Goal: Information Seeking & Learning: Learn about a topic

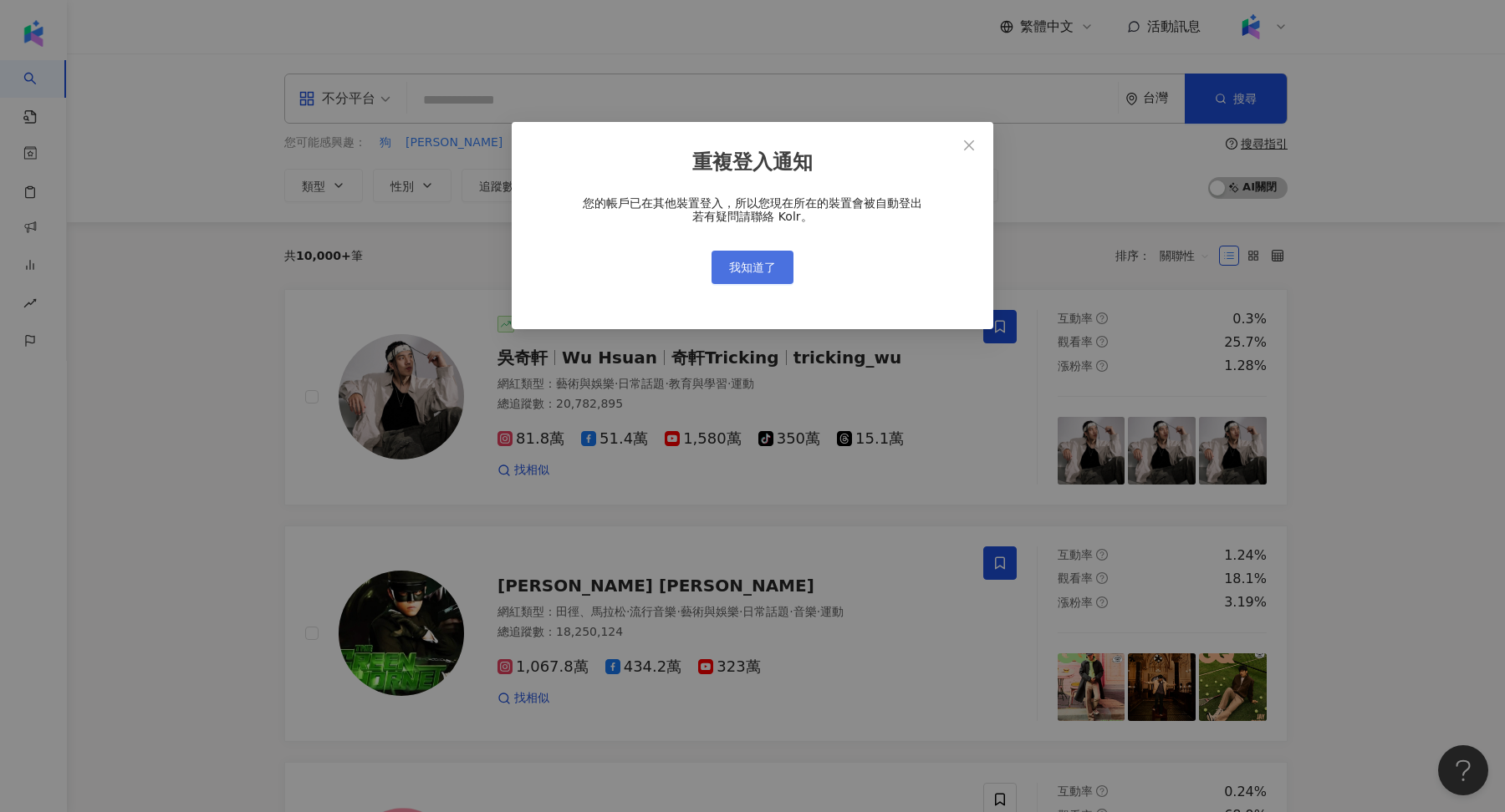
click at [725, 276] on button "我知道了" at bounding box center [752, 267] width 82 height 34
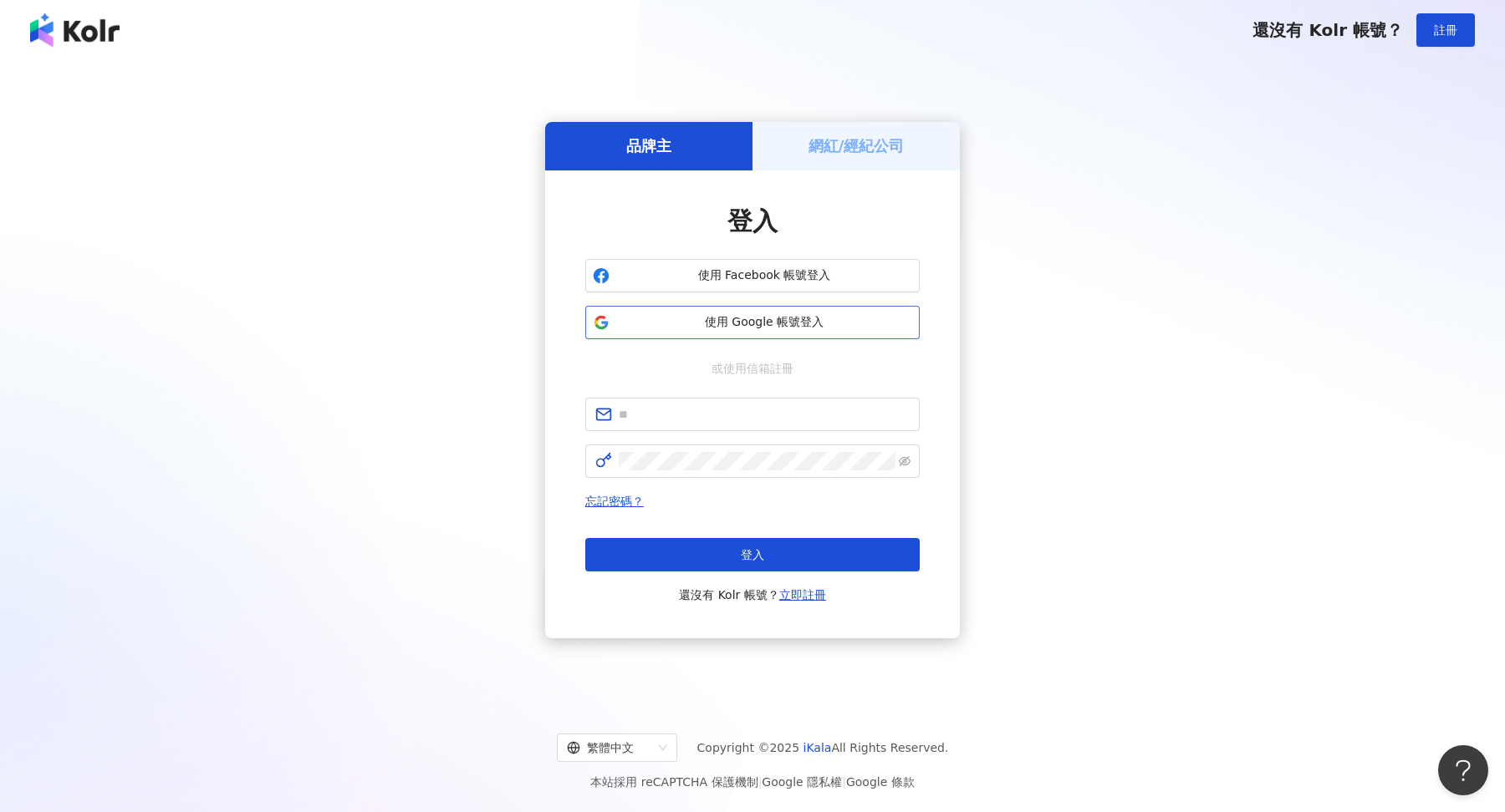
click at [723, 320] on span "使用 Google 帳號登入" at bounding box center [764, 322] width 296 height 16
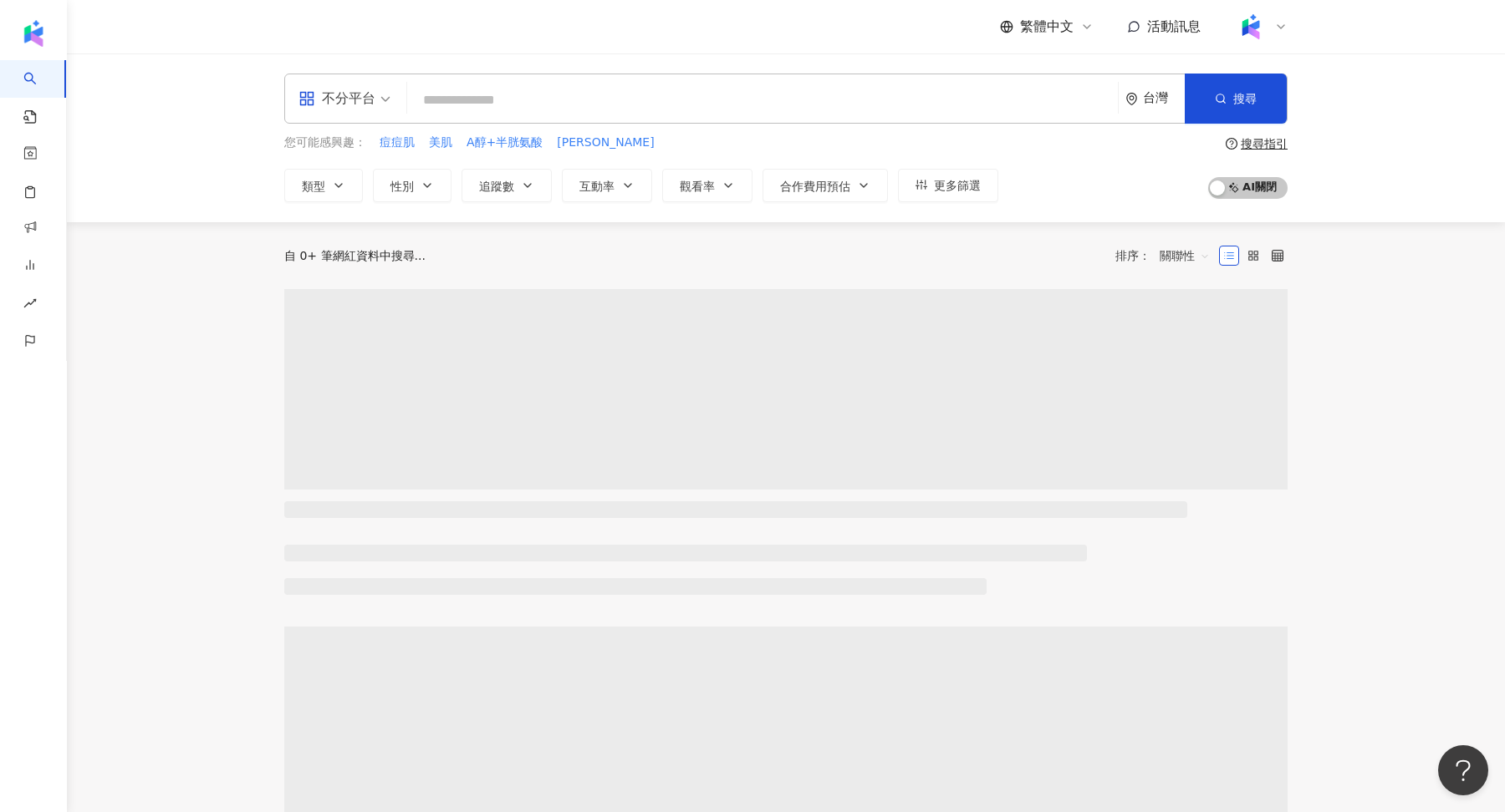
click at [1281, 28] on icon at bounding box center [1281, 26] width 14 height 14
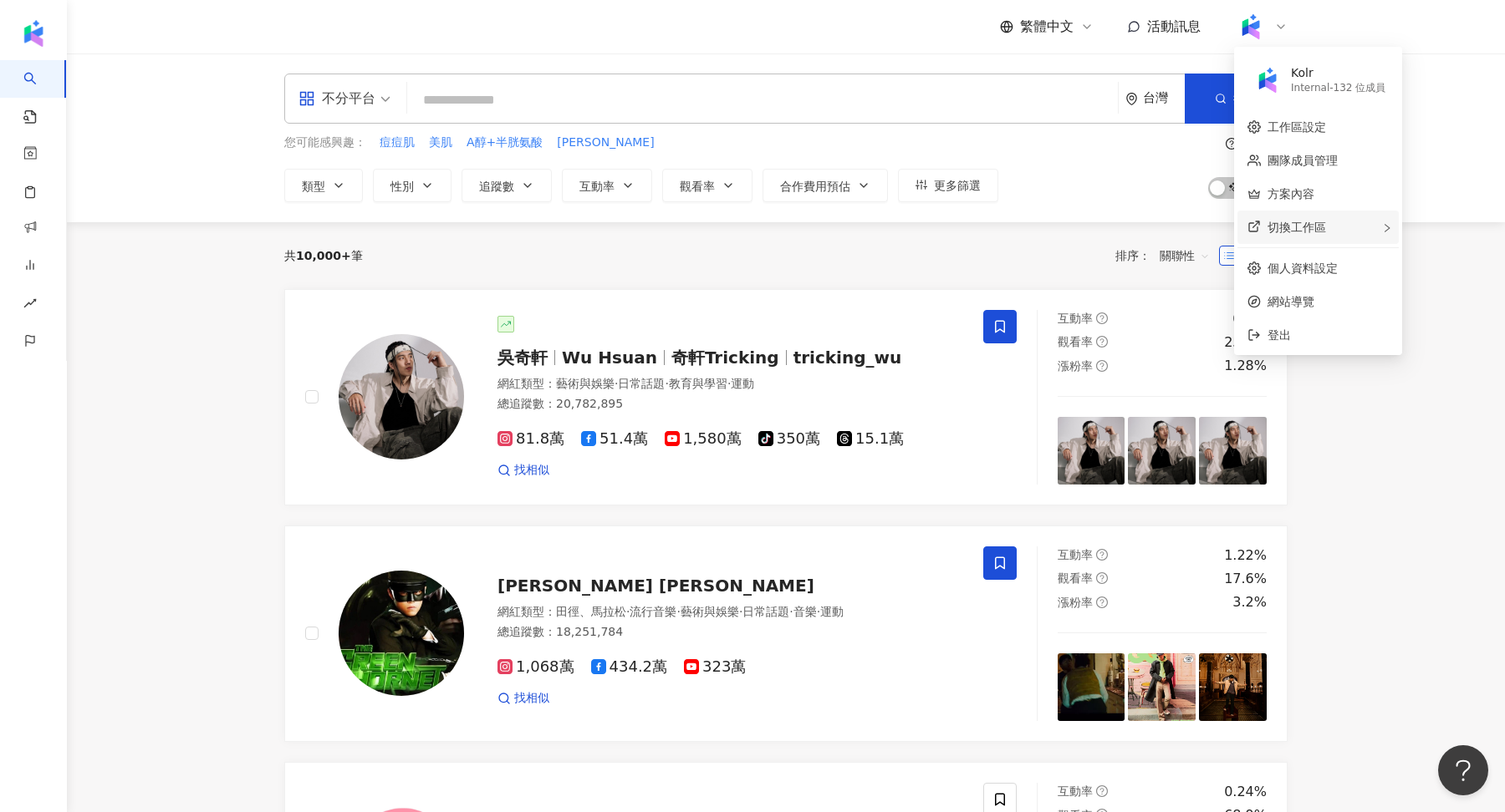
click at [1310, 228] on span "切換工作區" at bounding box center [1297, 227] width 58 height 14
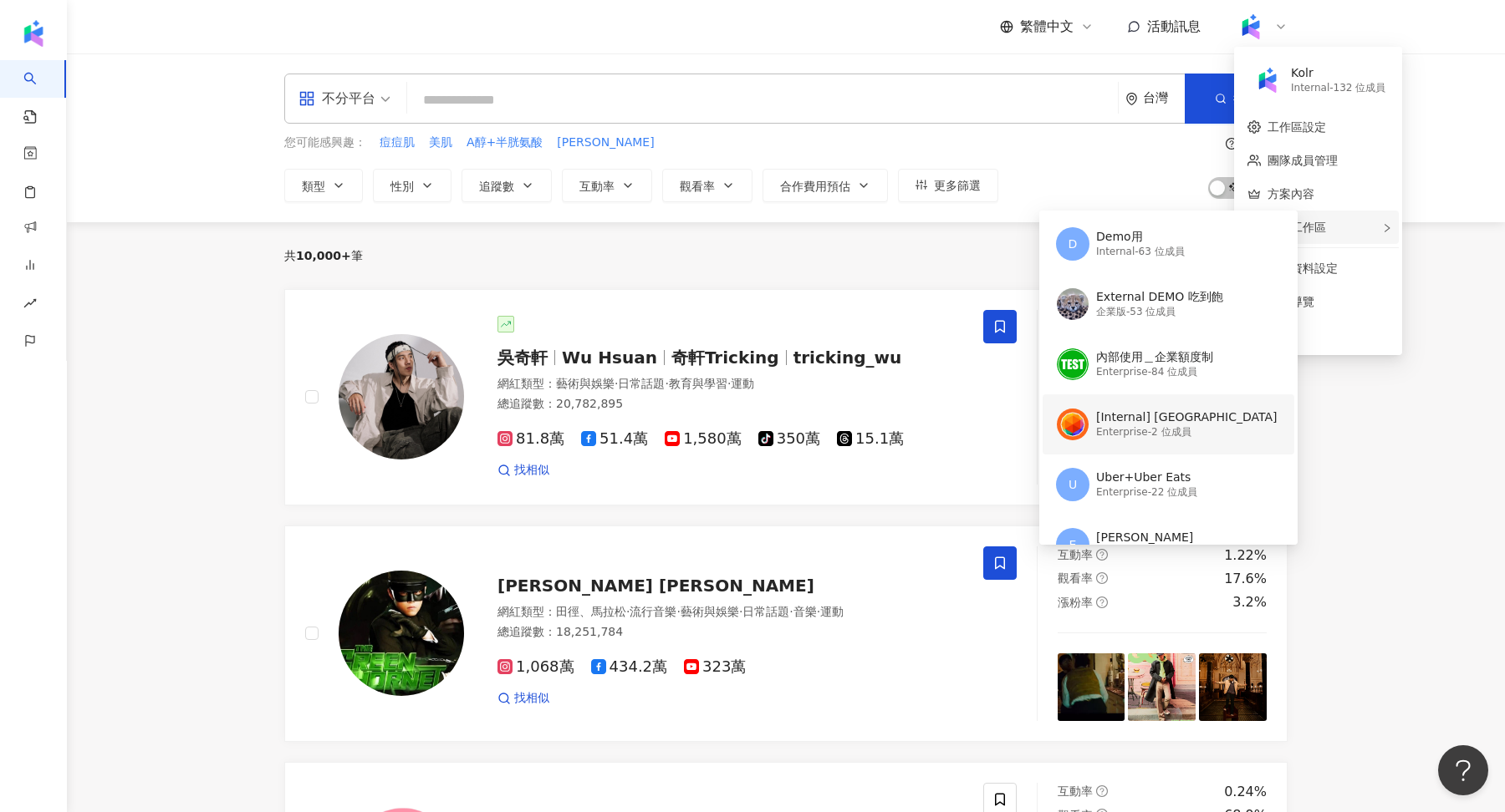
click at [1128, 408] on div "[Internal] 台灣大哥大 Enterprise - 2 位成員" at bounding box center [1187, 424] width 182 height 34
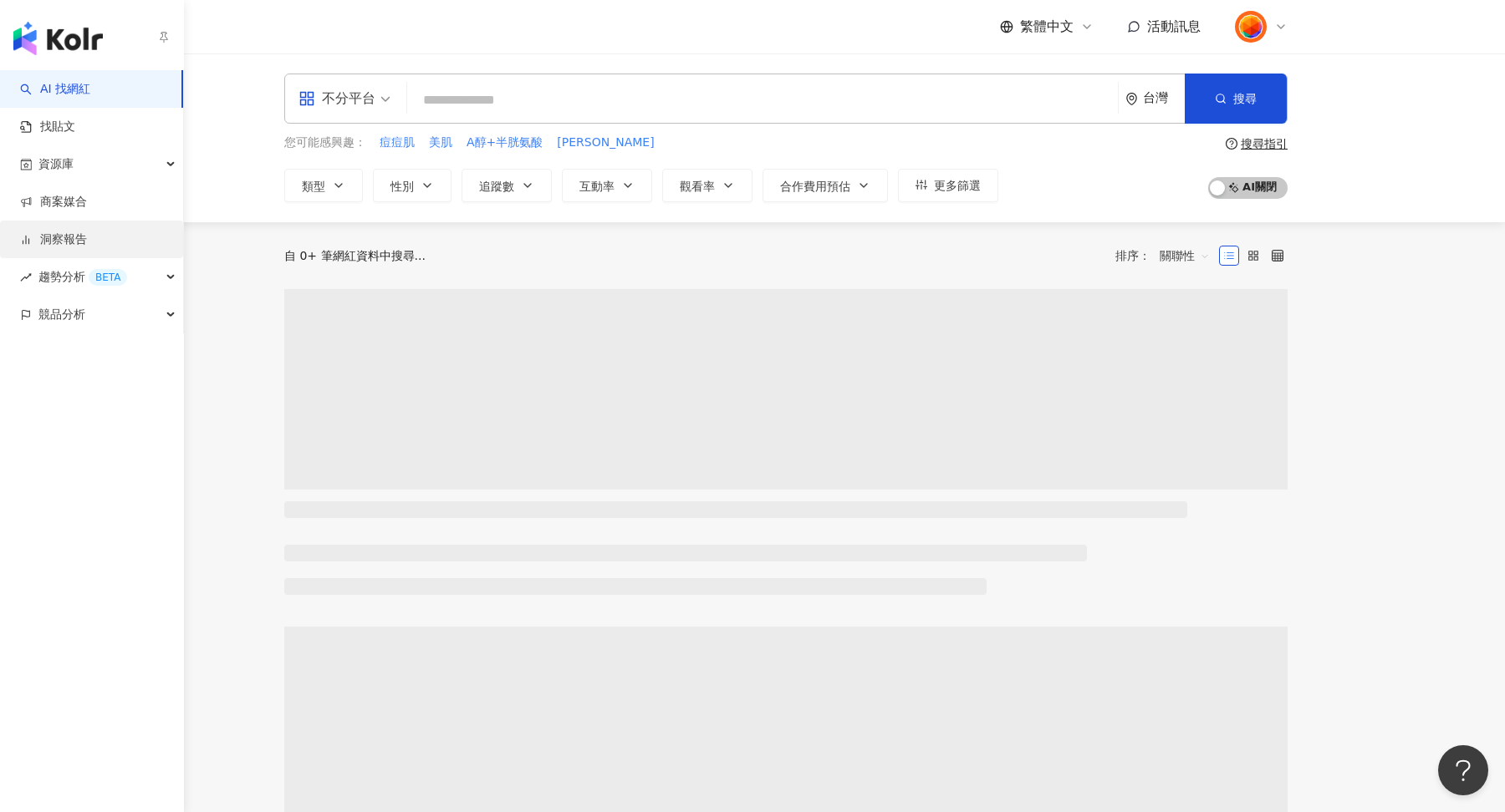
click at [68, 235] on link "洞察報告" at bounding box center [54, 240] width 67 height 16
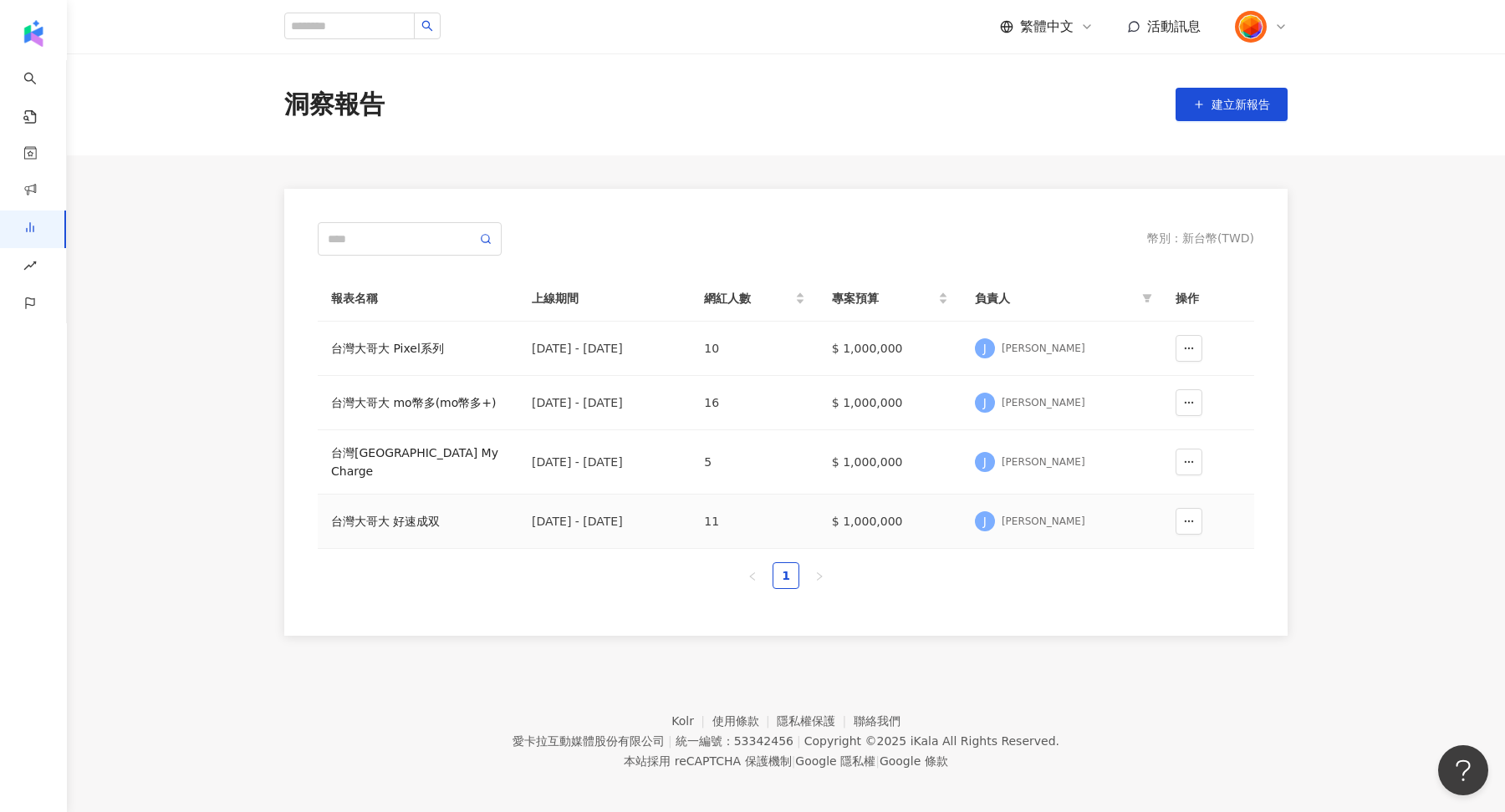
click at [405, 512] on div "台灣大哥大 好速成双" at bounding box center [417, 521] width 174 height 18
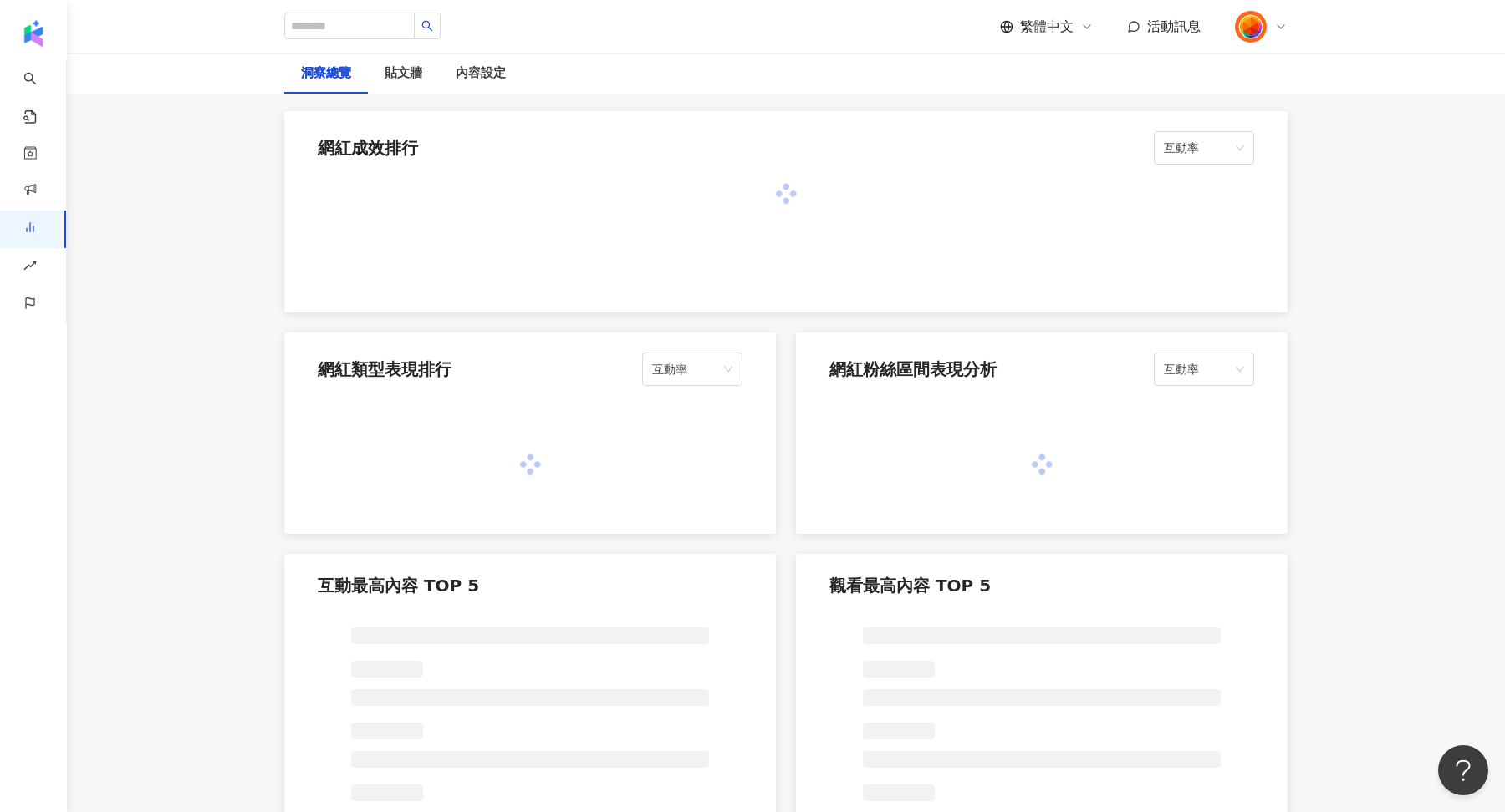
scroll to position [1346, 0]
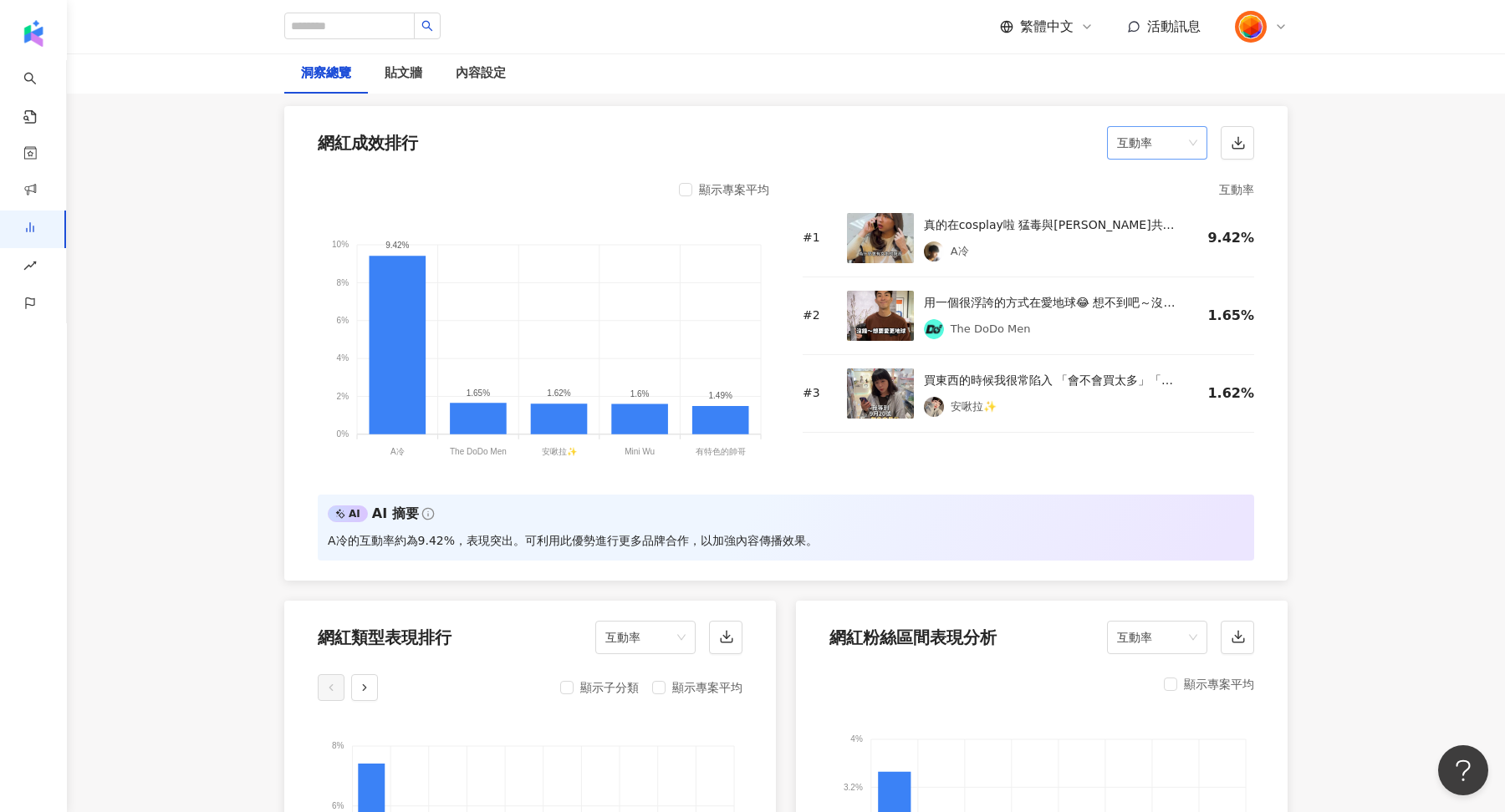
click at [1158, 140] on span "互動率" at bounding box center [1157, 143] width 80 height 32
click at [1161, 293] on div "觀看數" at bounding box center [1157, 292] width 74 height 18
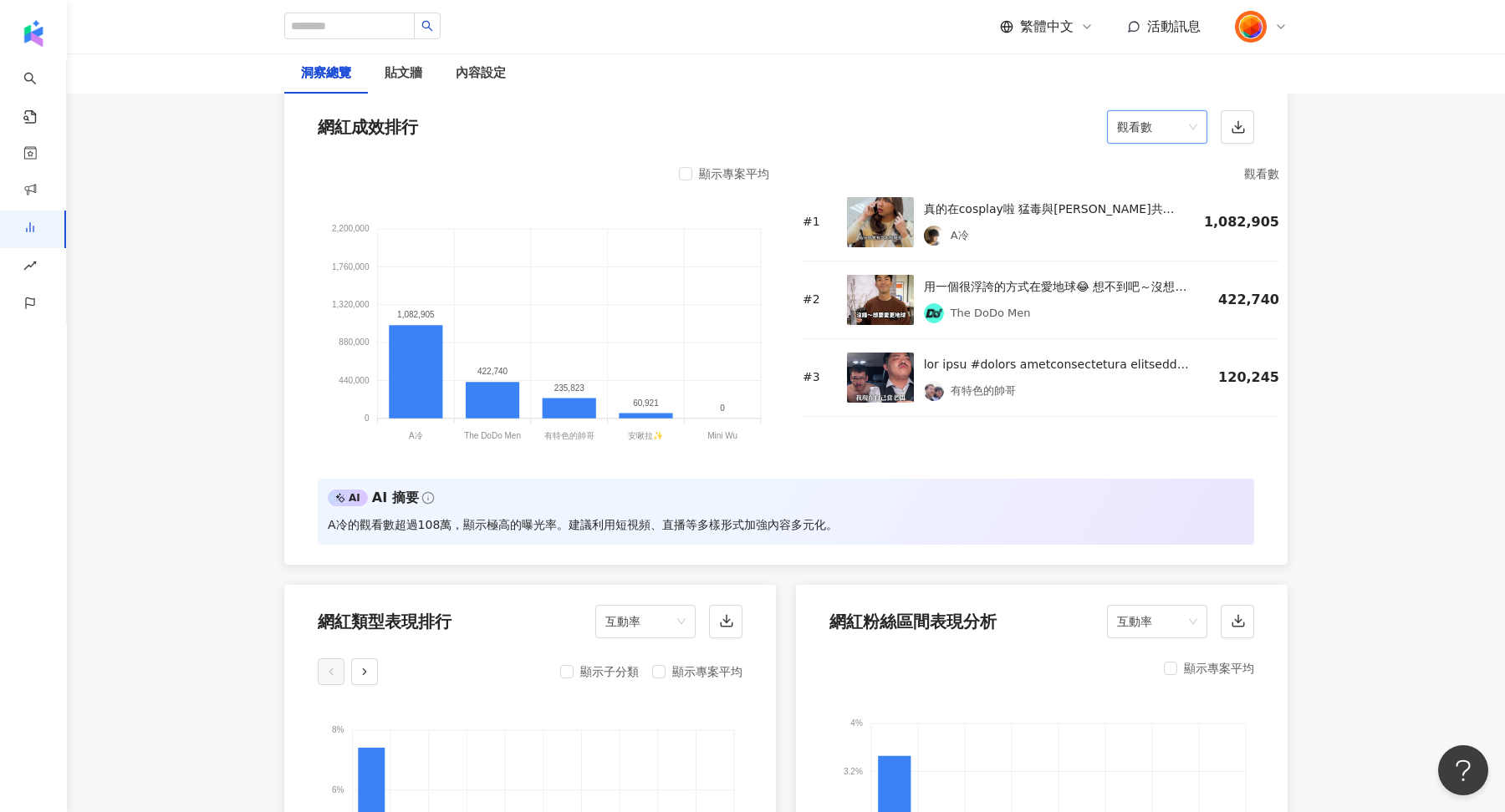
scroll to position [1366, 0]
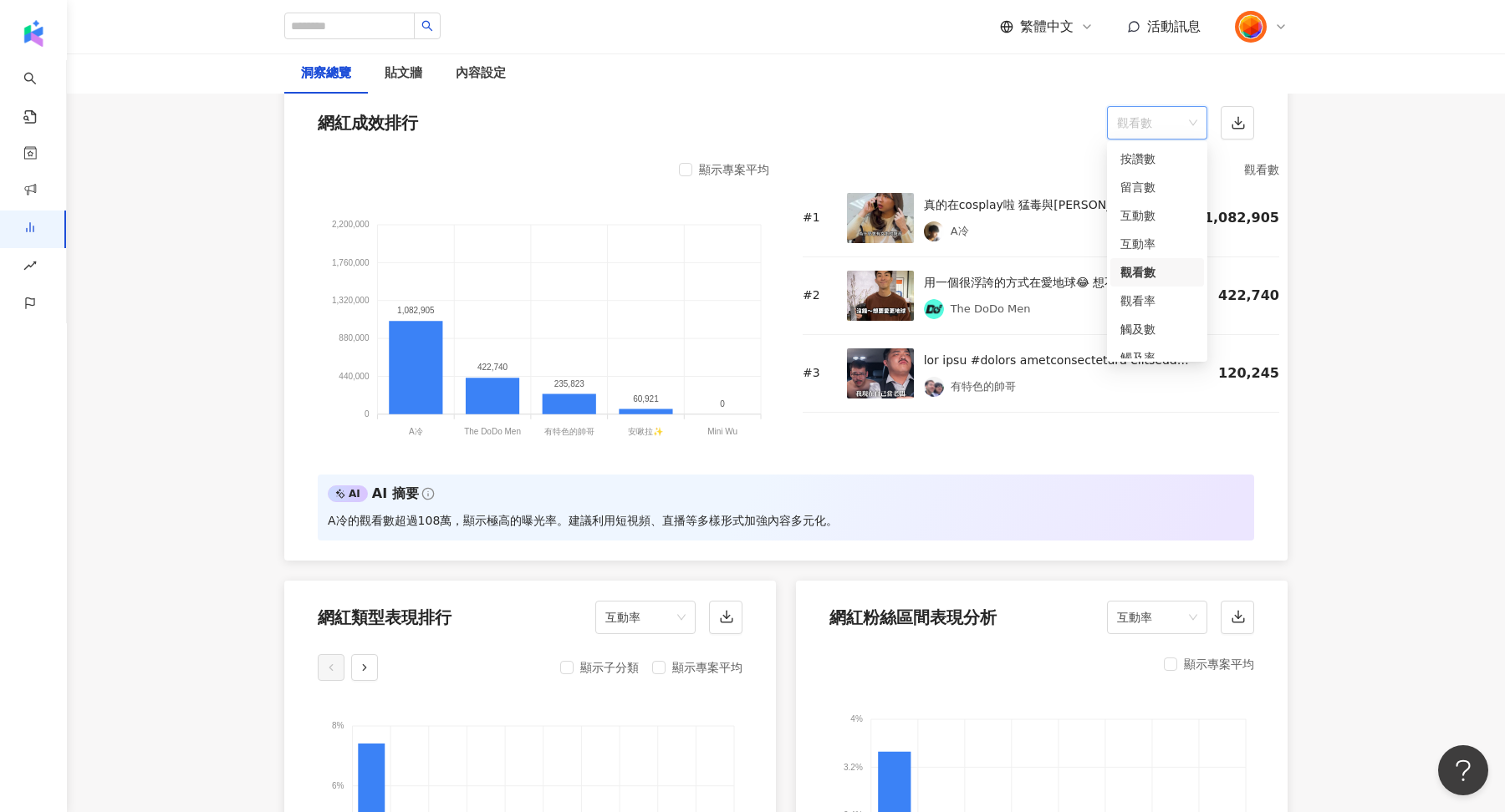
click at [1166, 114] on span "觀看數" at bounding box center [1157, 123] width 80 height 32
click at [1150, 299] on div "觀看率" at bounding box center [1157, 301] width 74 height 18
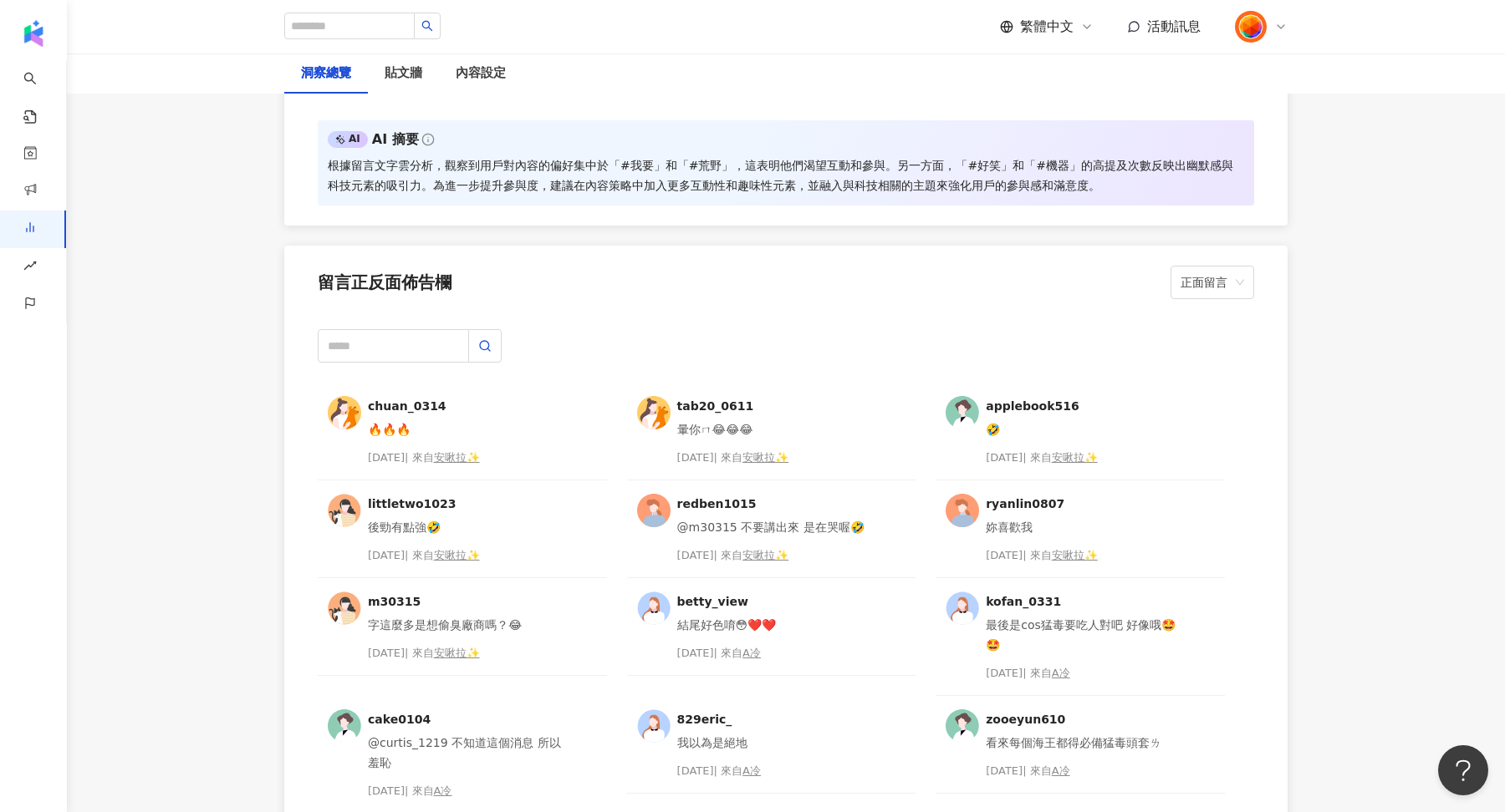
scroll to position [4180, 0]
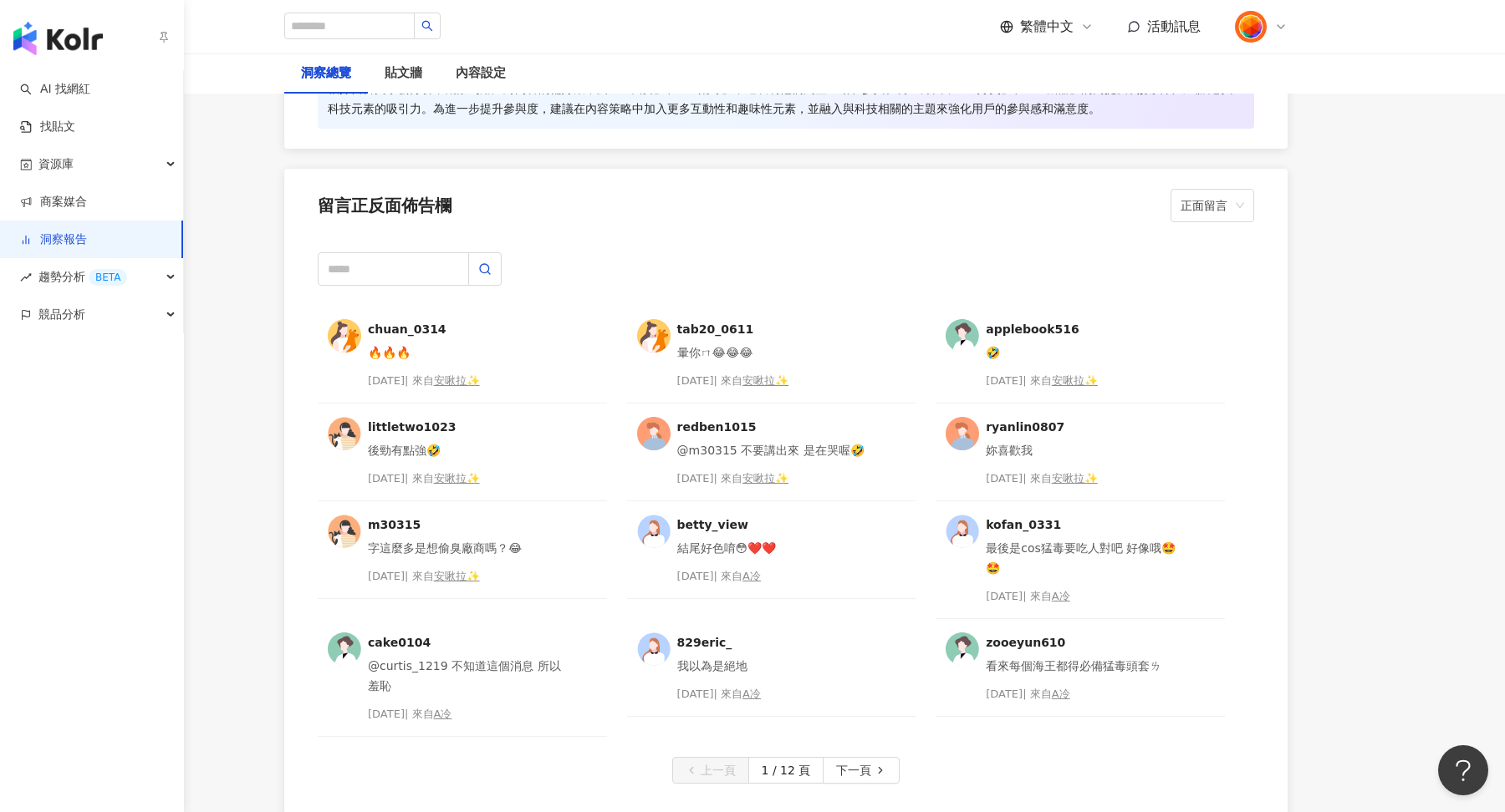
click at [42, 41] on img "button" at bounding box center [58, 38] width 89 height 34
